Goal: Check status: Check status

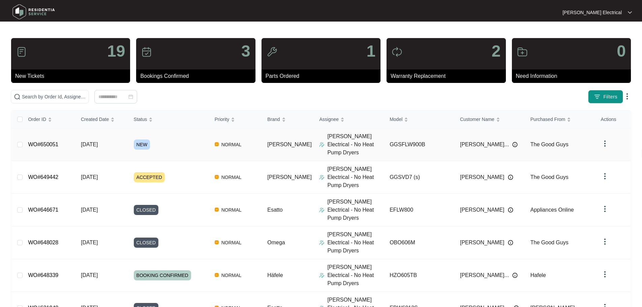
click at [143, 139] on span "NEW" at bounding box center [142, 144] width 17 height 10
click at [148, 172] on span "ACCEPTED" at bounding box center [149, 177] width 31 height 10
click at [156, 139] on span "CLOSED" at bounding box center [146, 144] width 25 height 10
